Goal: Transaction & Acquisition: Purchase product/service

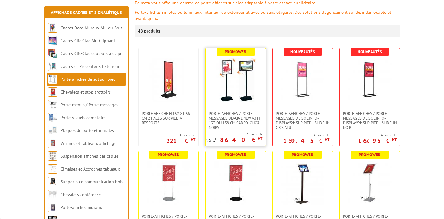
scroll to position [94, 0]
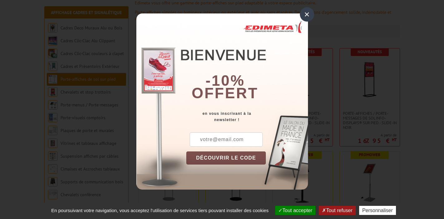
click at [309, 14] on div "×" at bounding box center [307, 14] width 14 height 14
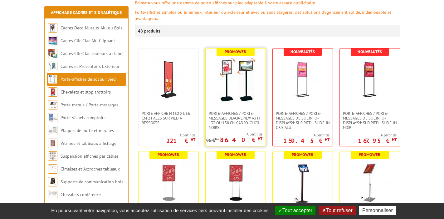
click at [245, 102] on link at bounding box center [236, 79] width 60 height 62
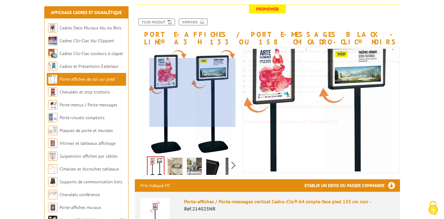
scroll to position [62, 0]
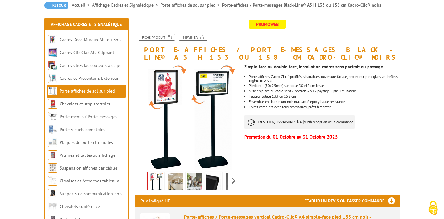
click at [176, 179] on img at bounding box center [175, 182] width 15 height 19
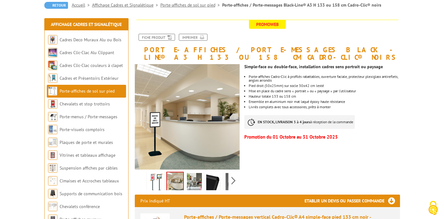
click at [188, 180] on img at bounding box center [194, 182] width 15 height 19
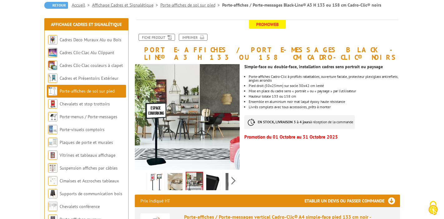
click at [228, 180] on img at bounding box center [233, 182] width 15 height 19
